Goal: Transaction & Acquisition: Book appointment/travel/reservation

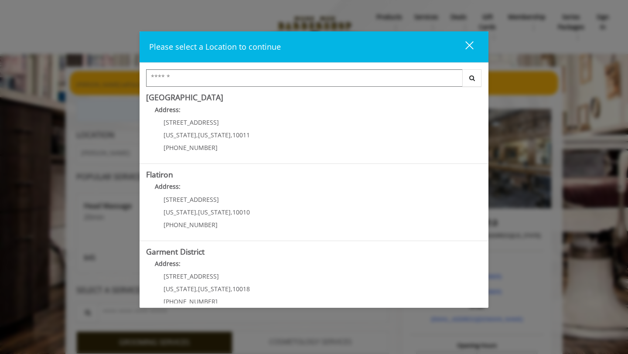
scroll to position [173, 0]
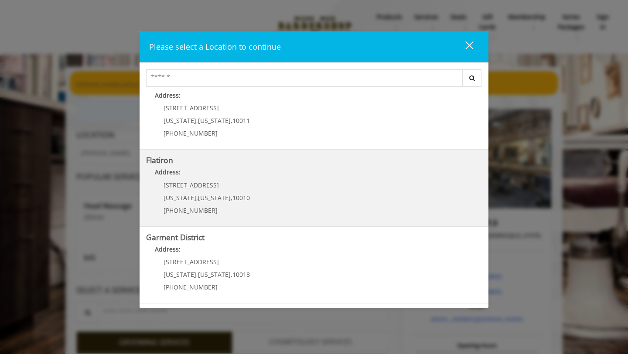
click at [304, 157] on h5 "Flatiron" at bounding box center [314, 160] width 336 height 8
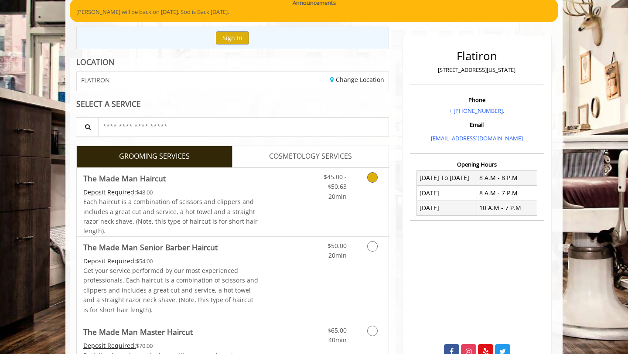
click at [273, 207] on link "Discounted Price" at bounding box center [285, 202] width 52 height 68
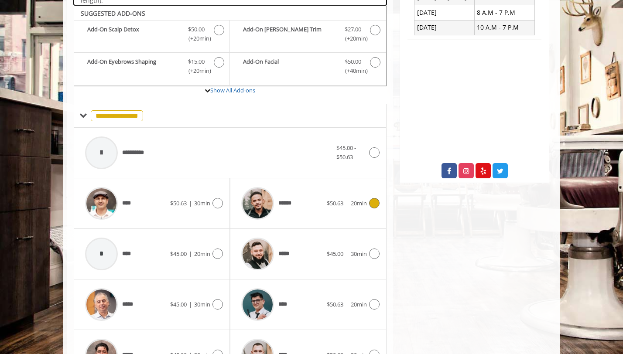
scroll to position [259, 0]
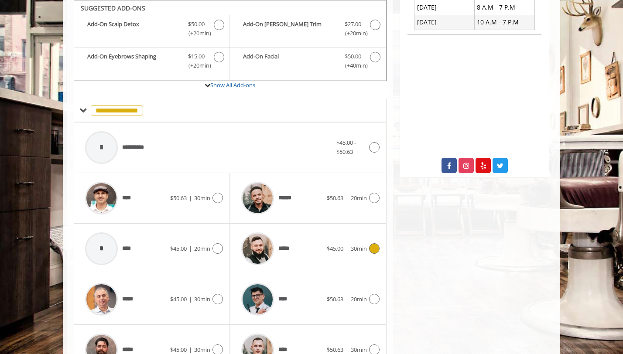
click at [294, 252] on span "*****" at bounding box center [286, 248] width 16 height 9
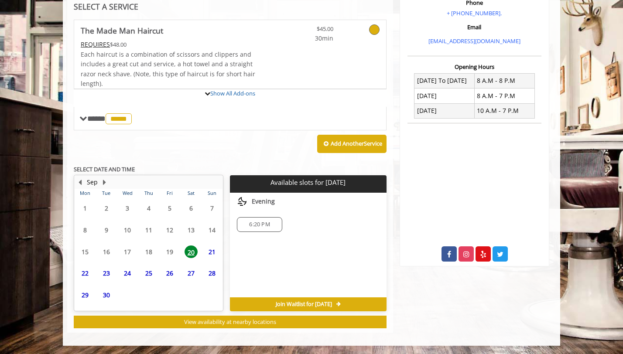
scroll to position [250, 0]
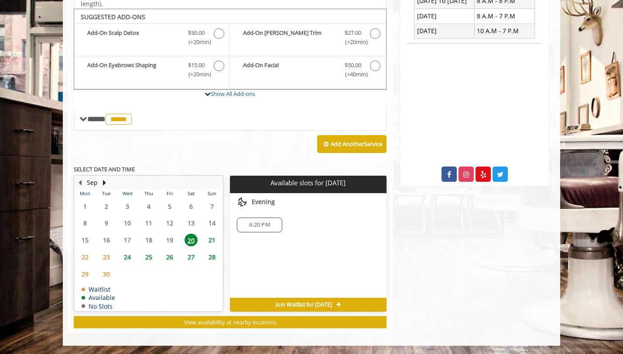
click at [209, 241] on span "21" at bounding box center [211, 240] width 13 height 13
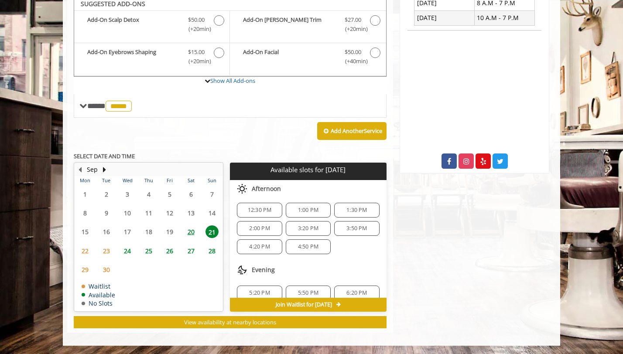
scroll to position [67, 0]
click at [302, 229] on span "3:20 PM" at bounding box center [308, 227] width 20 height 7
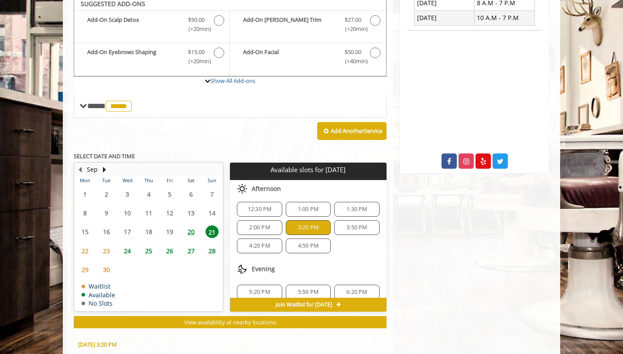
scroll to position [421, 0]
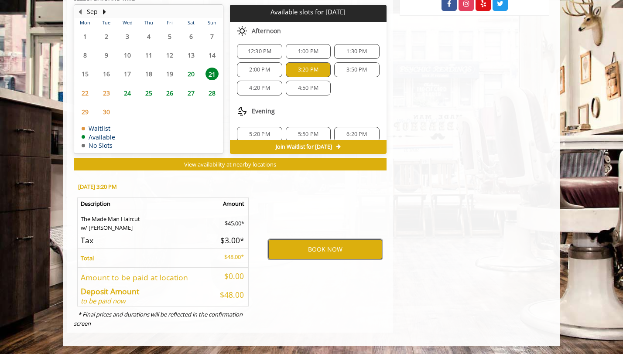
click at [293, 249] on button "BOOK NOW" at bounding box center [325, 249] width 114 height 20
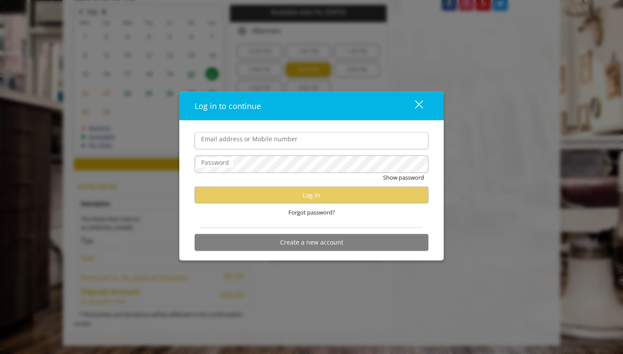
click at [278, 140] on input "Email address or Mobile number" at bounding box center [311, 140] width 234 height 17
type input "**********"
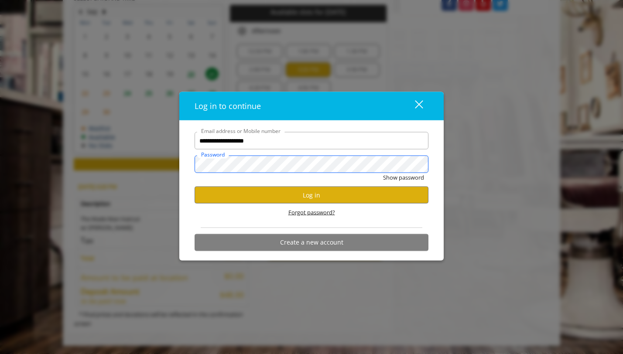
click at [383, 173] on button "Show password" at bounding box center [403, 177] width 41 height 9
click at [253, 194] on button "Log in" at bounding box center [311, 195] width 234 height 17
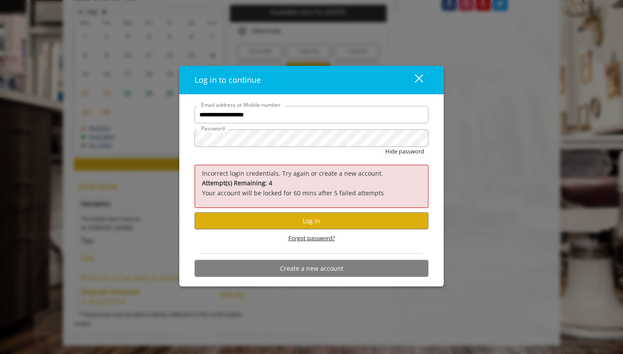
click at [303, 237] on span "Forgot password?" at bounding box center [311, 238] width 47 height 9
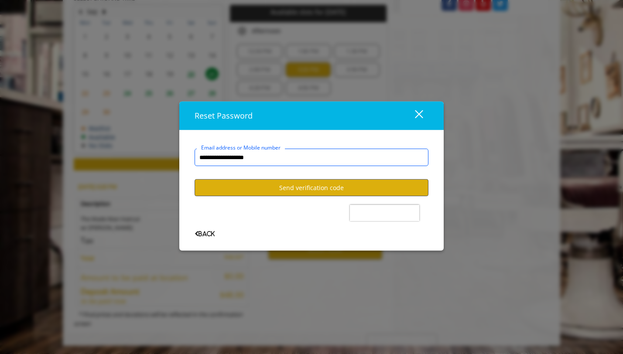
type input "**********"
click at [391, 194] on button "Send verification code" at bounding box center [311, 187] width 234 height 17
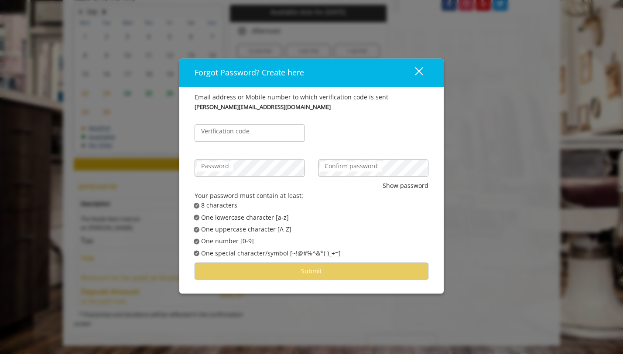
click at [219, 135] on label "Verification code" at bounding box center [225, 132] width 57 height 10
click at [219, 135] on input "Verification code" at bounding box center [249, 133] width 110 height 17
paste input "******"
type input "******"
click at [224, 167] on label "Password" at bounding box center [215, 167] width 37 height 10
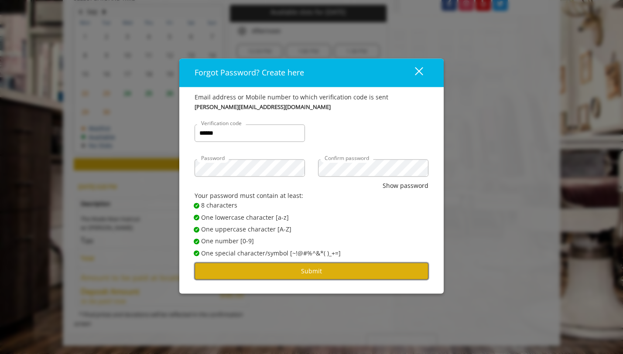
click at [276, 274] on button "Submit" at bounding box center [311, 271] width 234 height 17
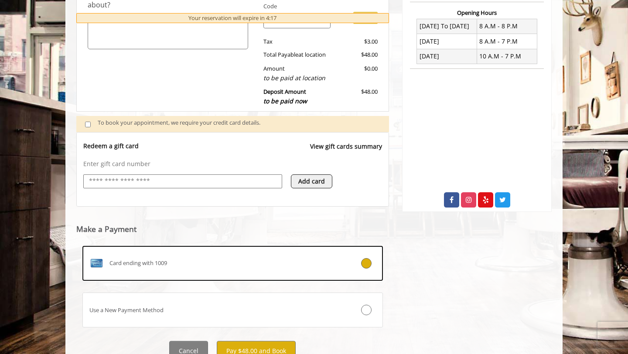
scroll to position [262, 0]
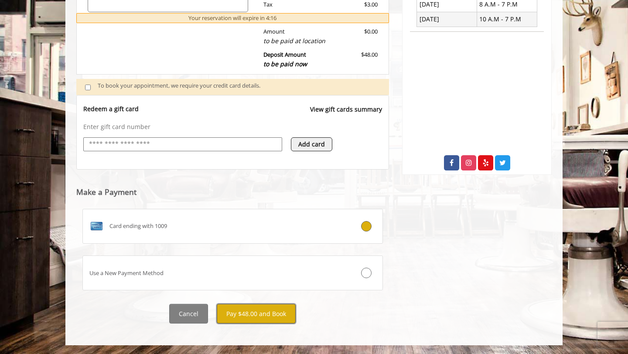
click at [238, 319] on button "Pay $48.00 and Book" at bounding box center [256, 314] width 79 height 20
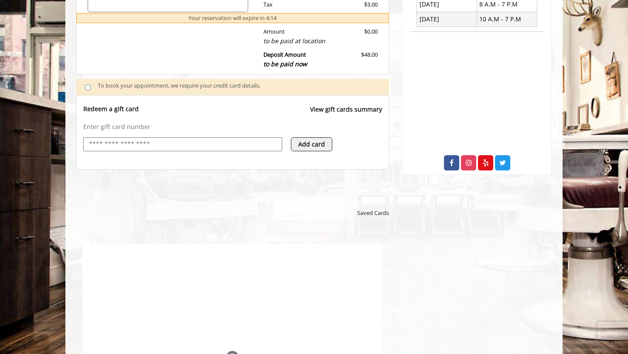
scroll to position [0, 0]
